Goal: Transaction & Acquisition: Obtain resource

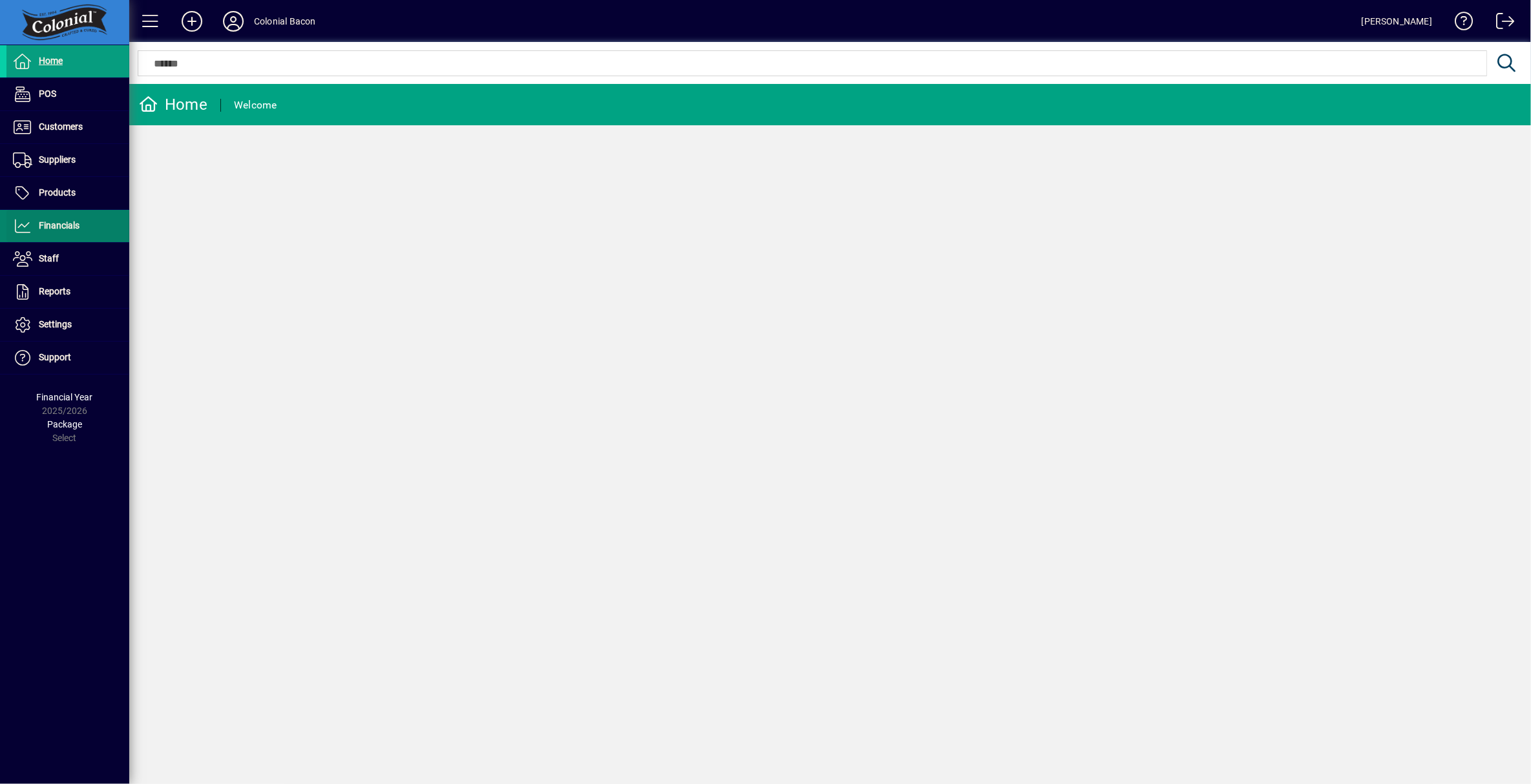
click at [68, 227] on span "Financials" at bounding box center [59, 226] width 41 height 10
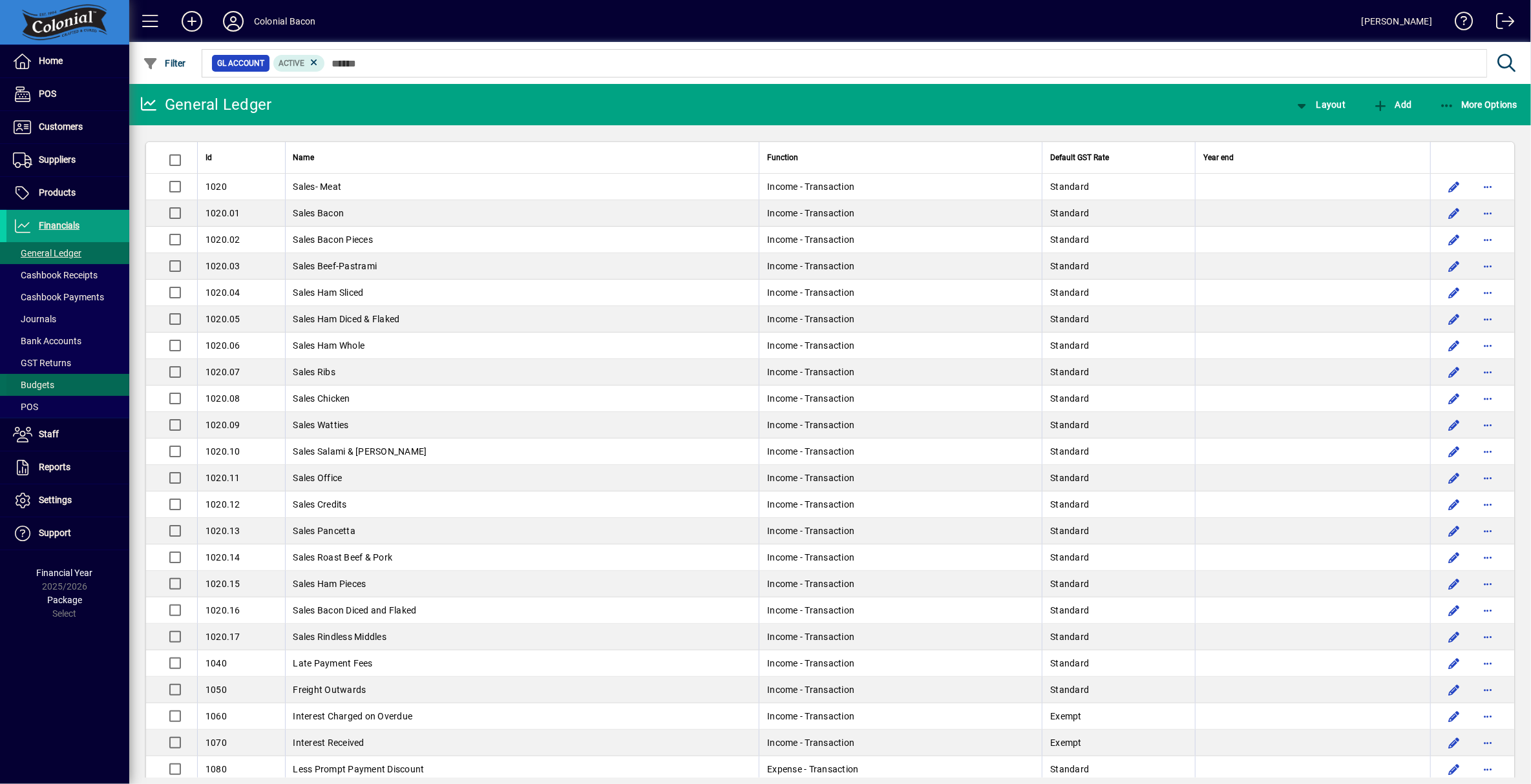
click at [44, 386] on span "Budgets" at bounding box center [33, 385] width 41 height 10
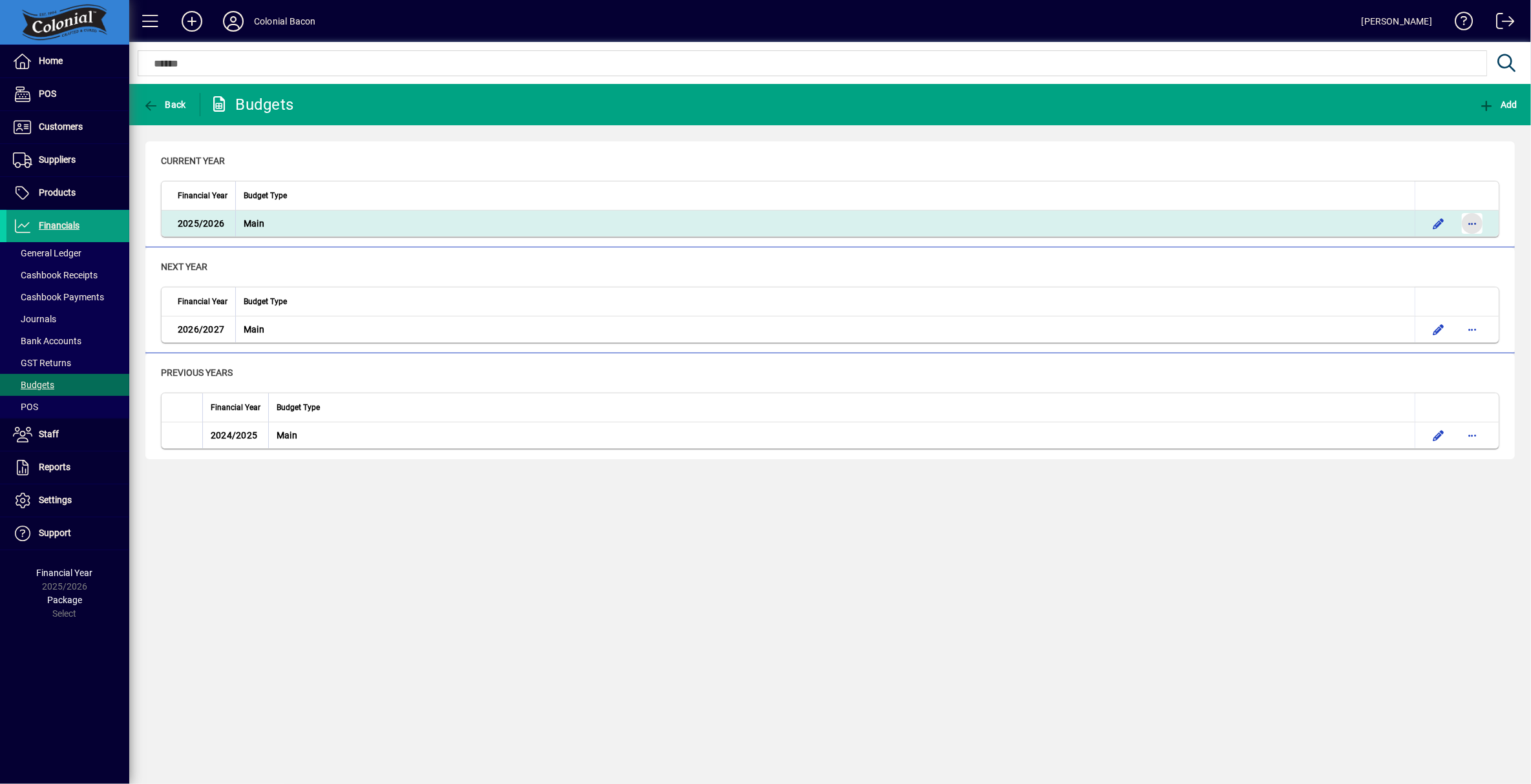
click at [1474, 221] on span "button" at bounding box center [1472, 223] width 31 height 31
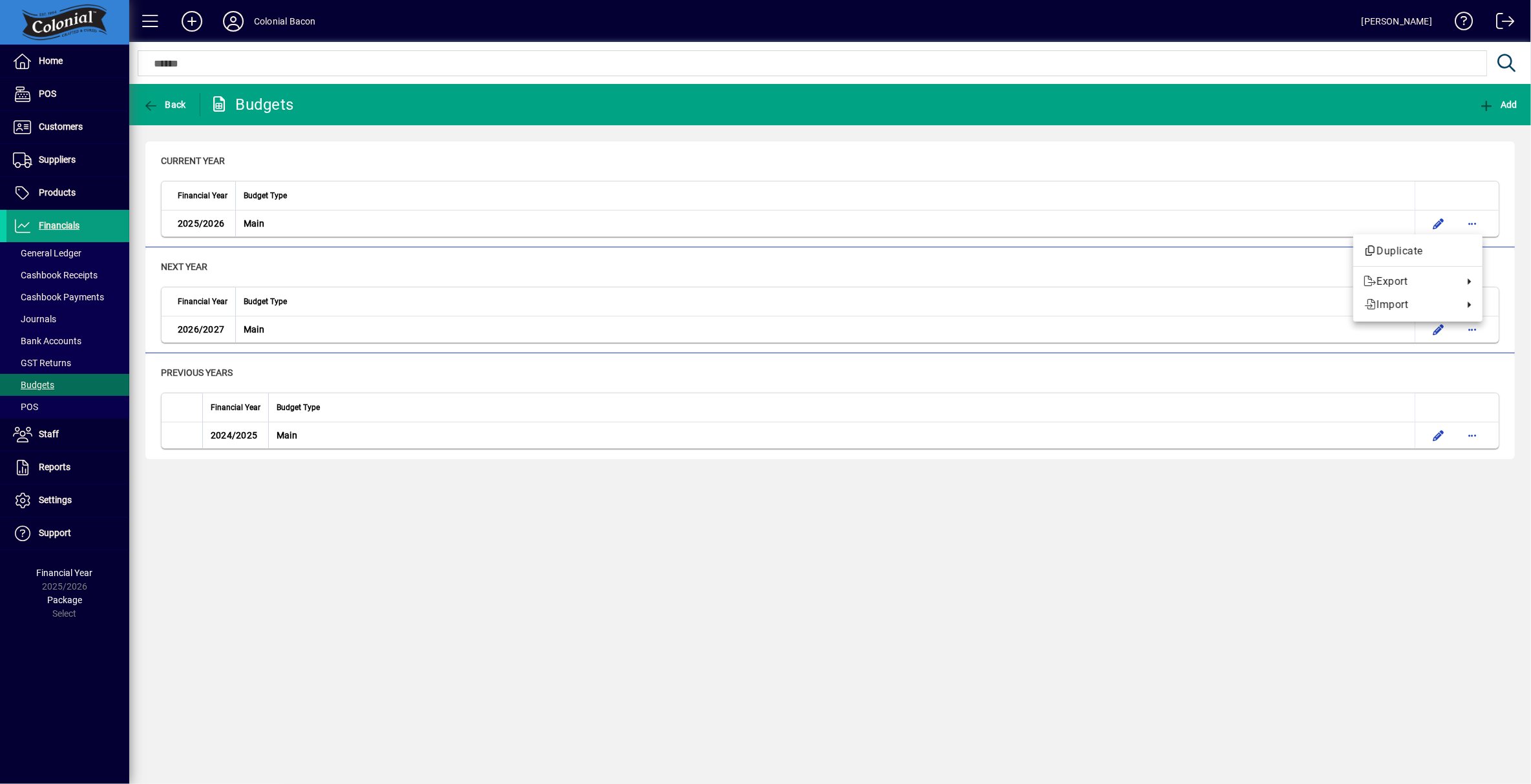
click at [1370, 158] on div at bounding box center [766, 392] width 1531 height 784
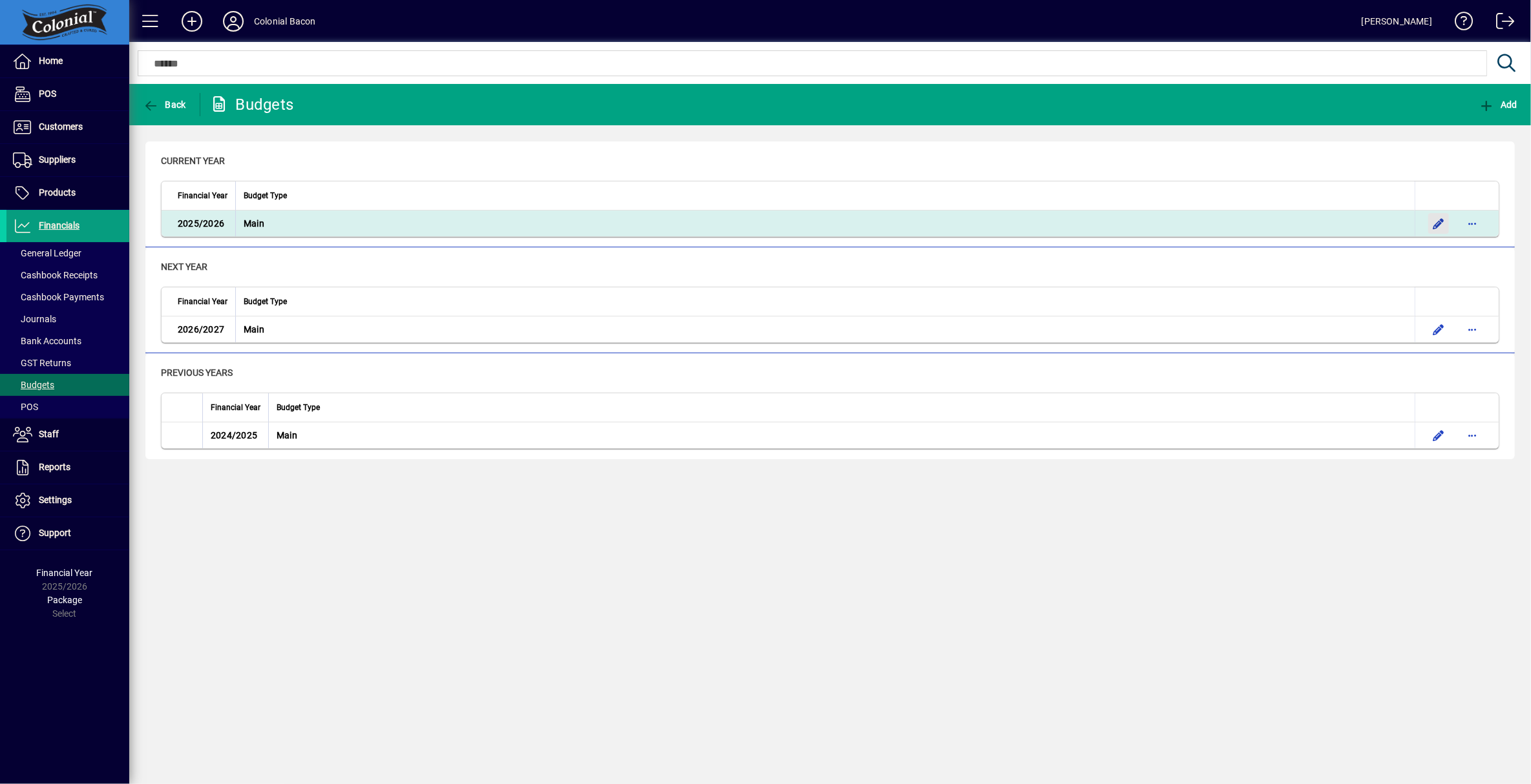
click at [1436, 223] on span "button" at bounding box center [1439, 223] width 31 height 31
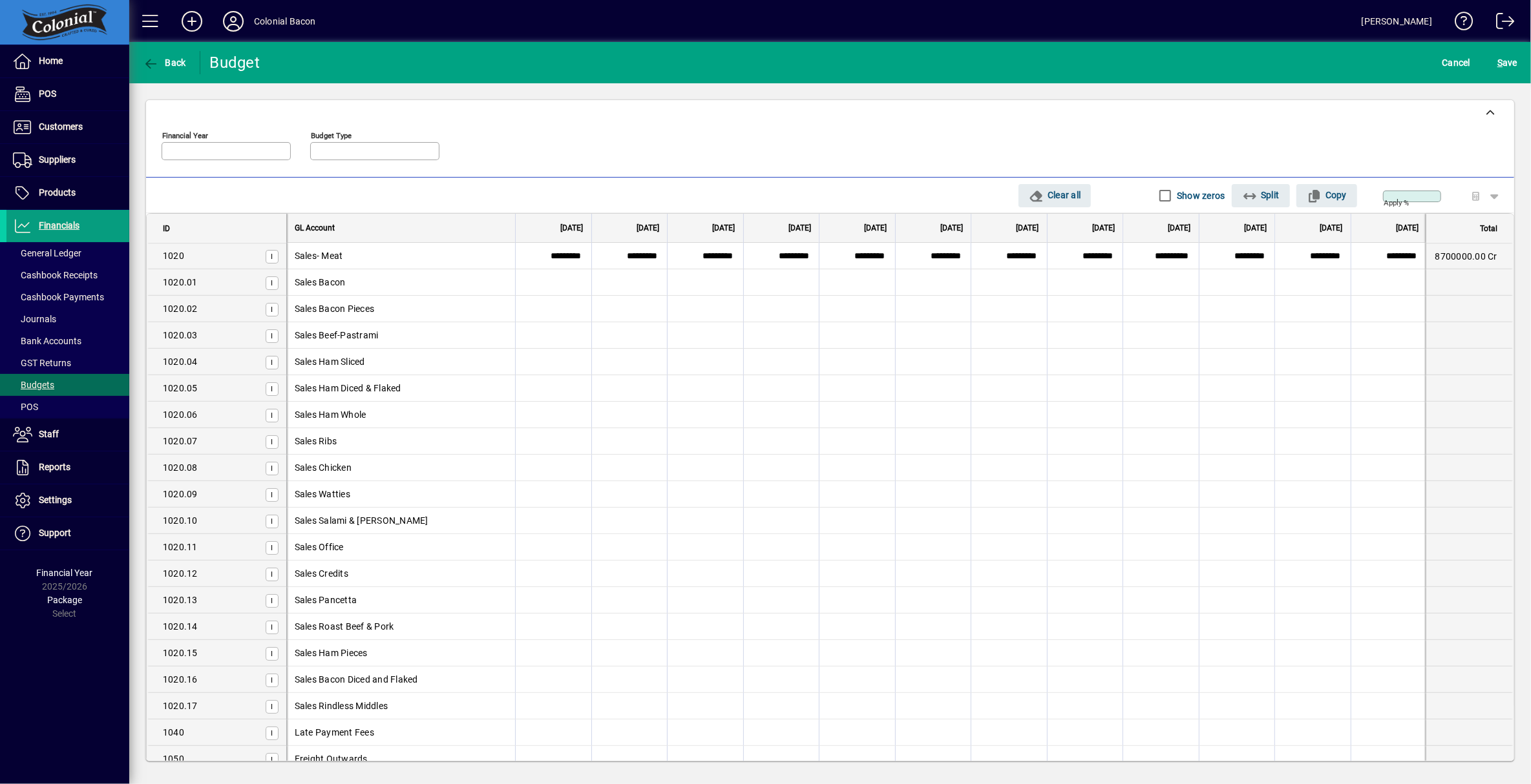
type input "*********"
type input "****"
click at [1451, 62] on span "Cancel" at bounding box center [1456, 62] width 28 height 21
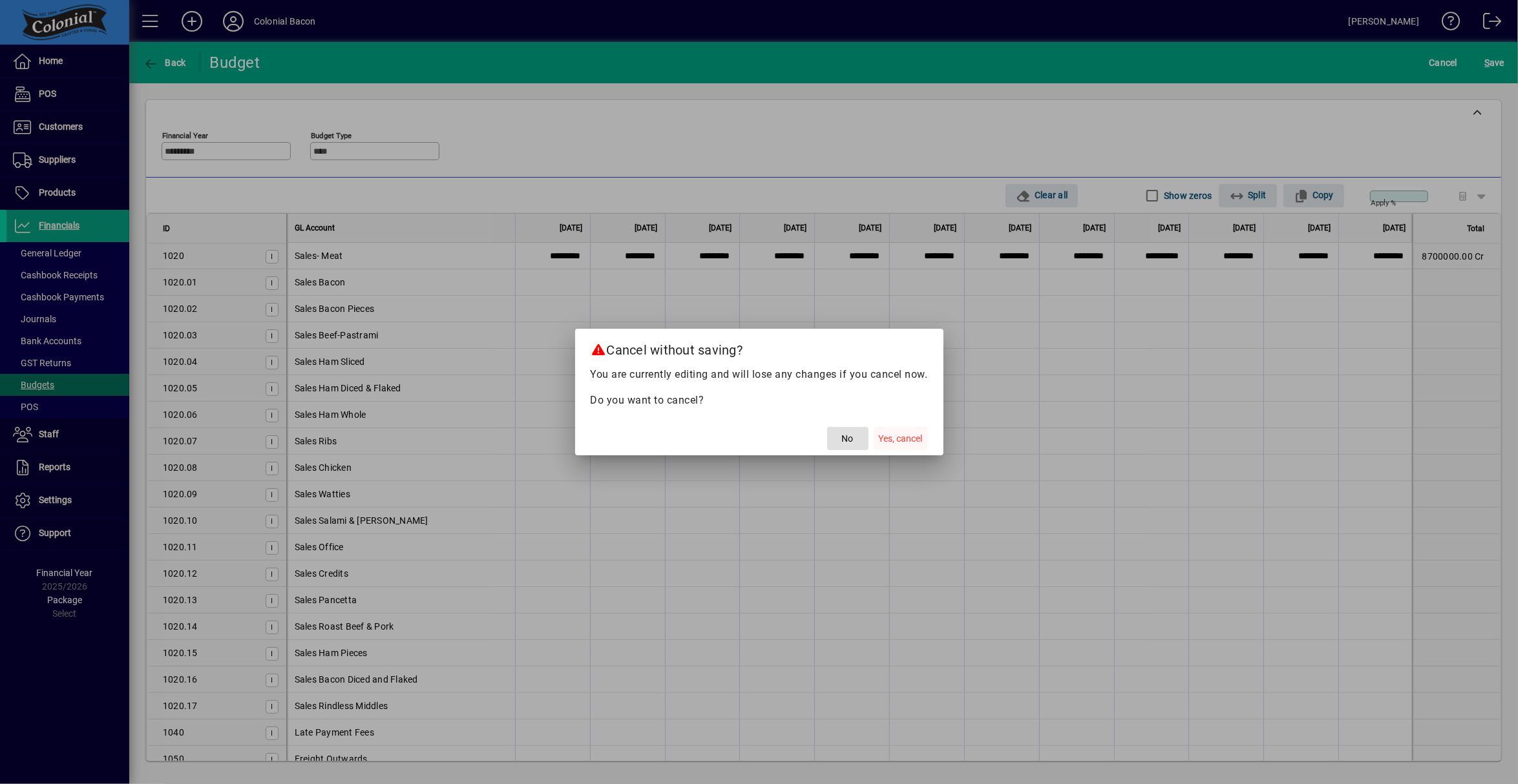
click at [895, 438] on span "Yes, cancel" at bounding box center [900, 439] width 44 height 14
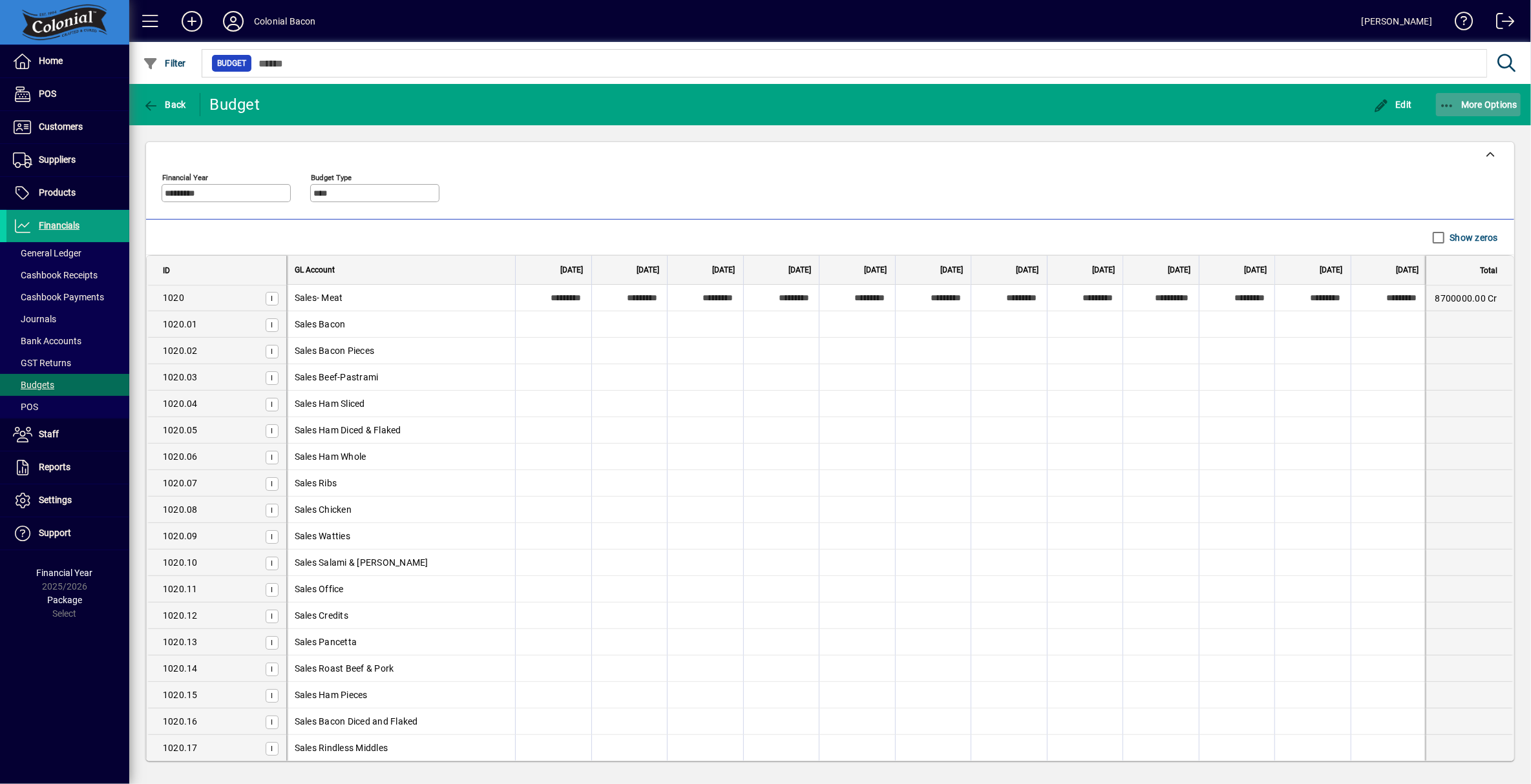
click at [1445, 103] on icon "button" at bounding box center [1446, 105] width 16 height 13
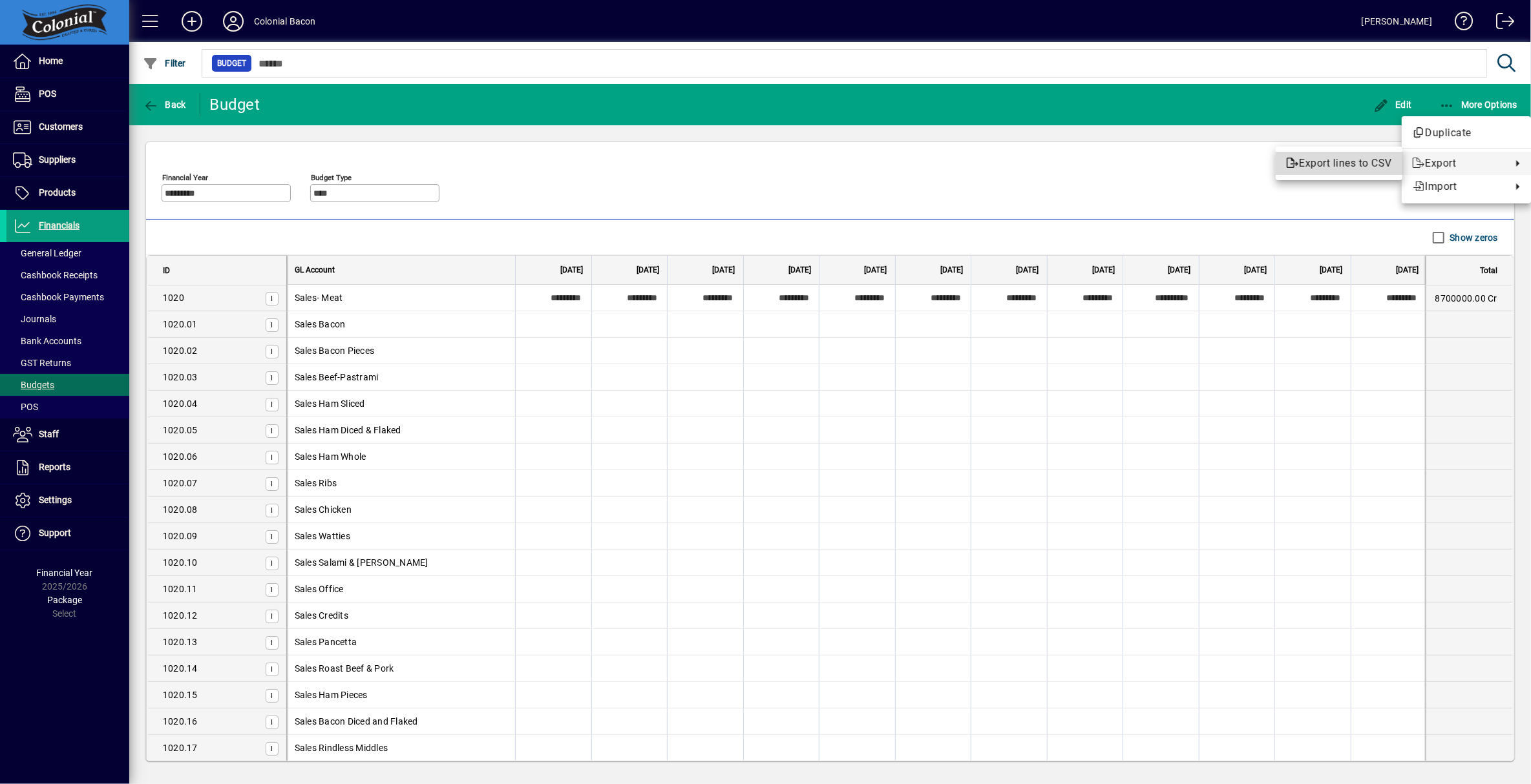
click at [1347, 164] on span "Export lines to CSV" at bounding box center [1339, 163] width 106 height 15
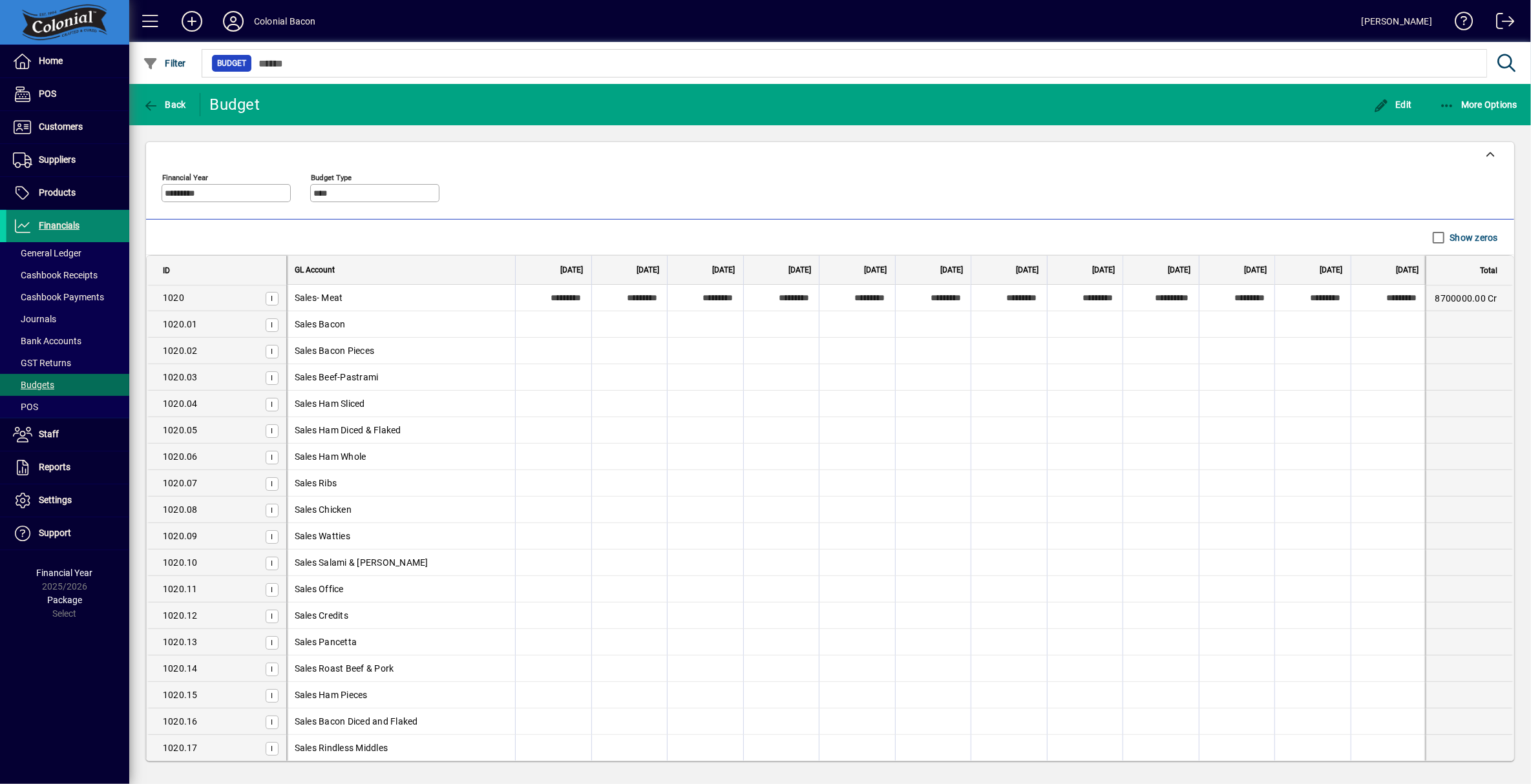
click at [54, 226] on span "Financials" at bounding box center [59, 226] width 41 height 10
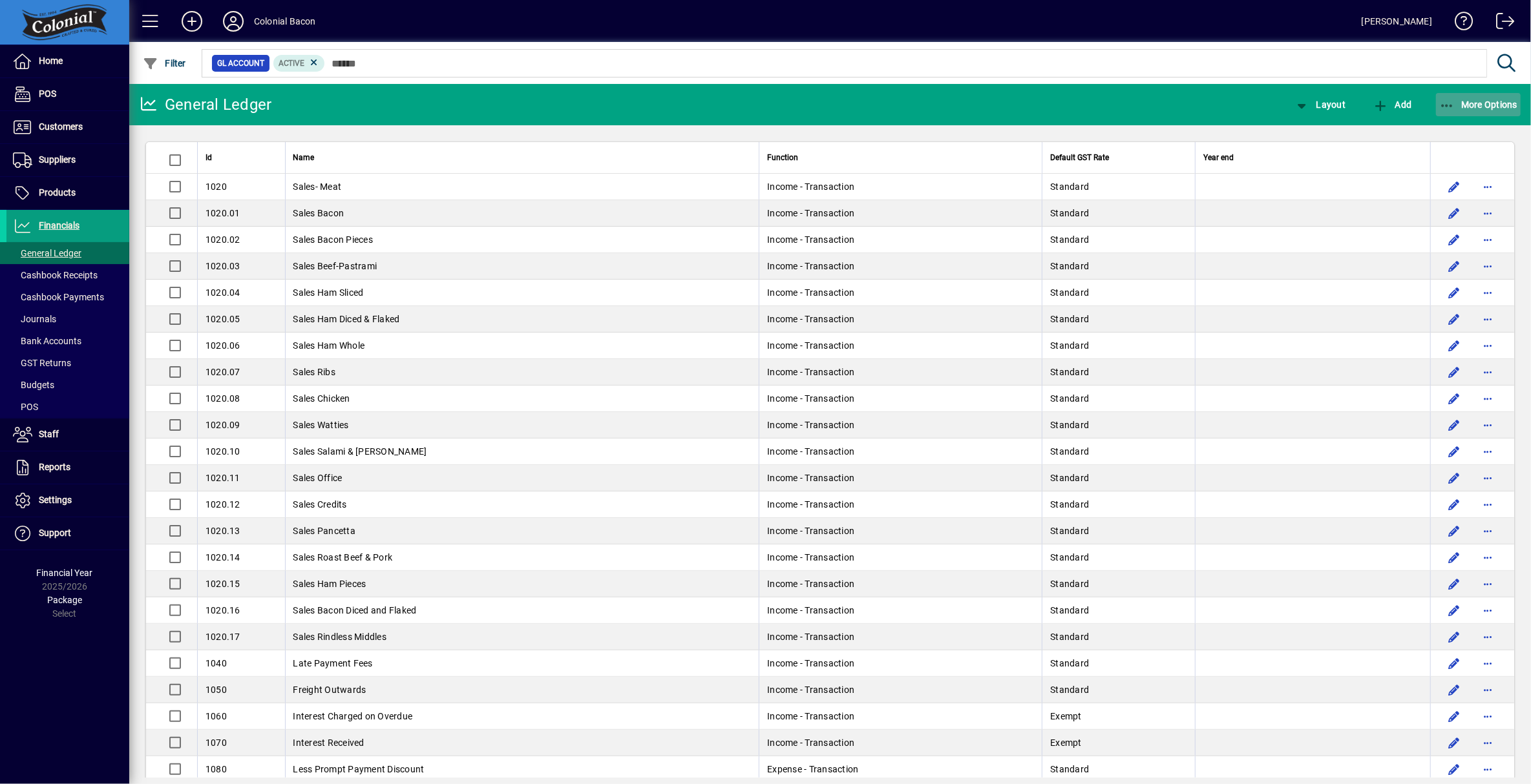
click at [1488, 105] on span "More Options" at bounding box center [1478, 104] width 79 height 10
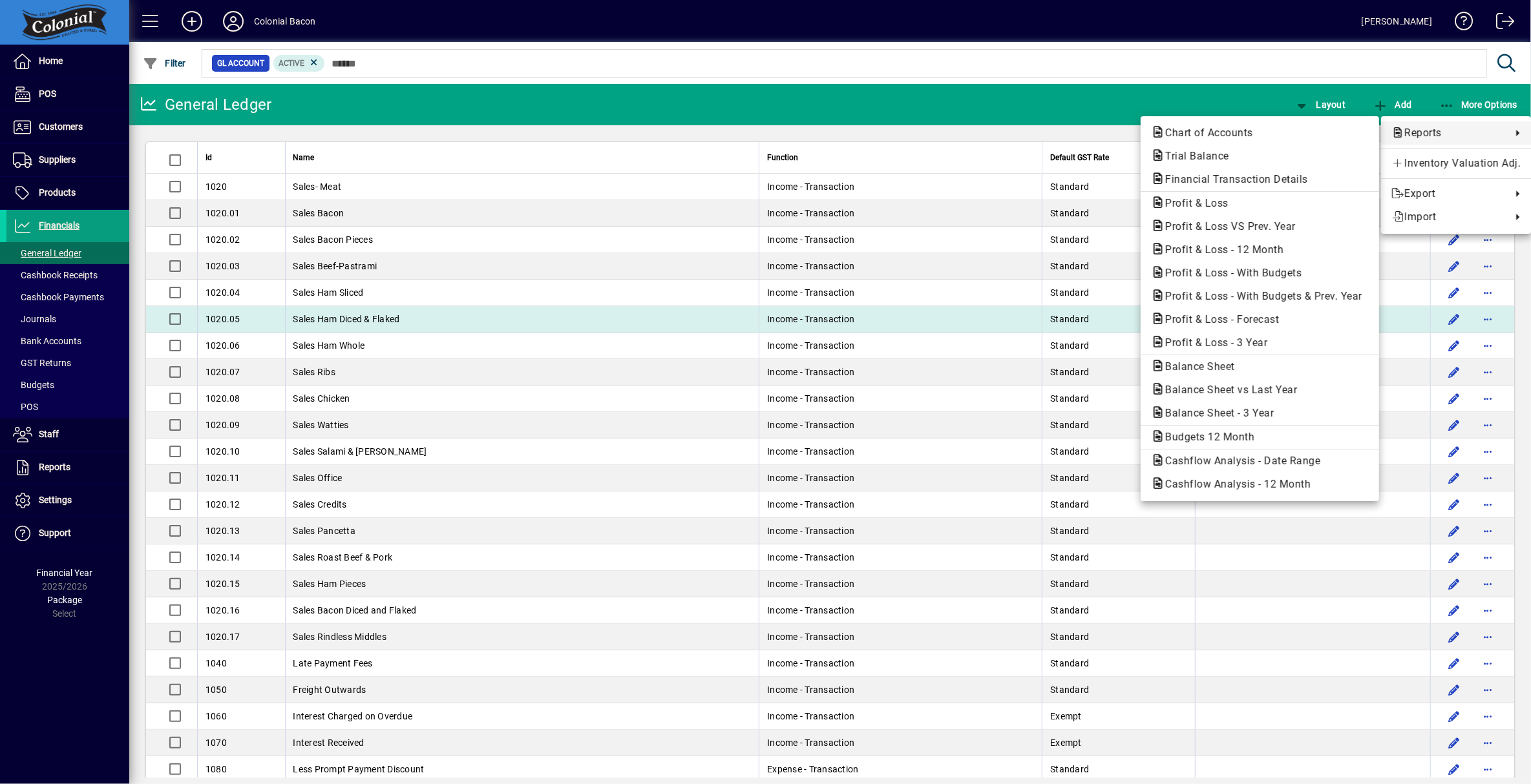
click at [1258, 323] on span "Profit & Loss - Forecast" at bounding box center [1217, 319] width 134 height 12
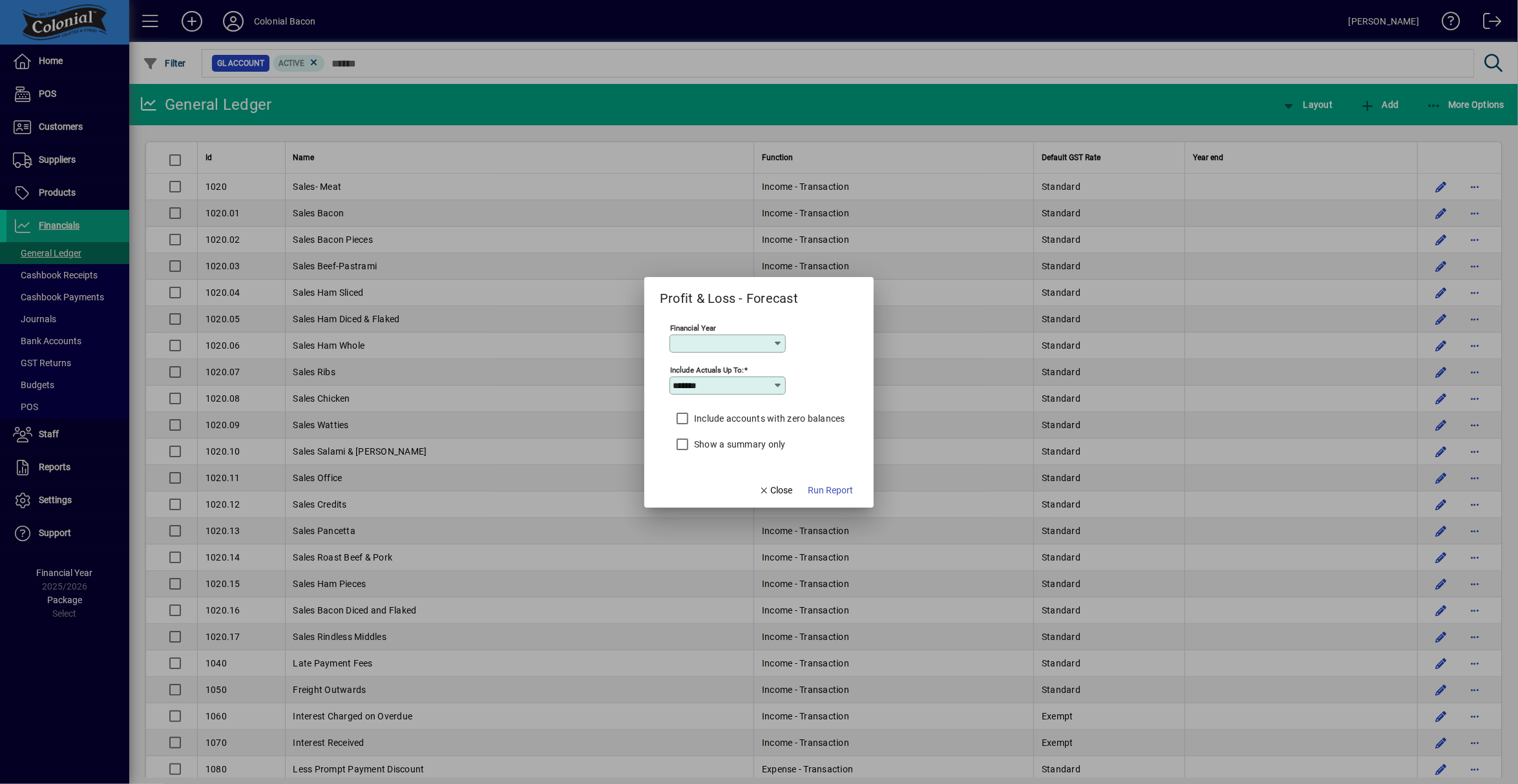
type input "*********"
click at [776, 383] on icon at bounding box center [778, 386] width 10 height 10
click at [702, 607] on div "September" at bounding box center [700, 609] width 46 height 14
type input "*********"
click at [826, 490] on span "Run Report" at bounding box center [830, 491] width 45 height 14
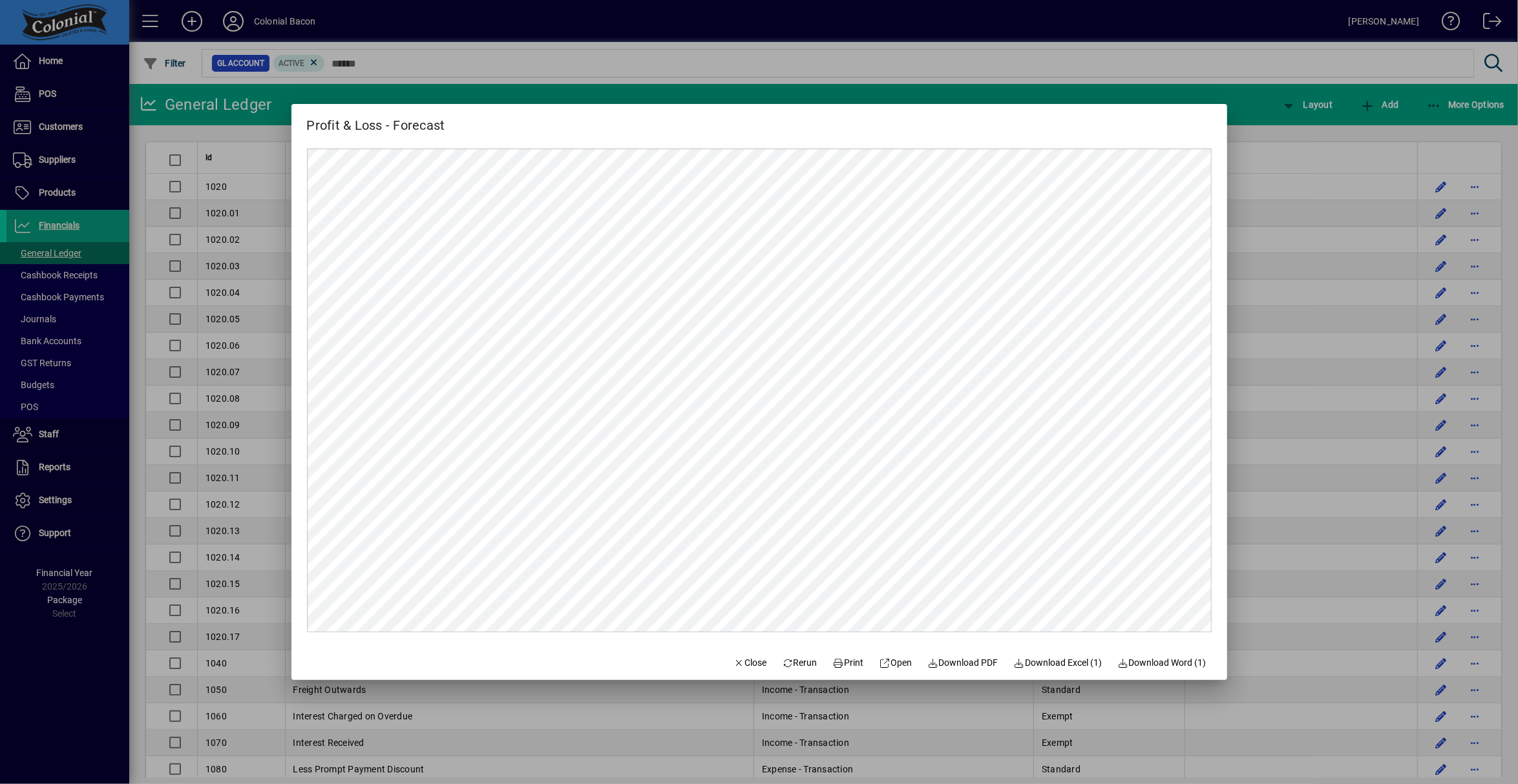
drag, startPoint x: 582, startPoint y: 118, endPoint x: 1252, endPoint y: 82, distance: 671.0
click at [1254, 81] on div "Profit & Loss - Forecast Close Rerun Print Open Download PDF Download Excel (1)…" at bounding box center [759, 392] width 1518 height 784
click at [966, 666] on span "Download PDF" at bounding box center [962, 663] width 71 height 14
